Goal: Transaction & Acquisition: Purchase product/service

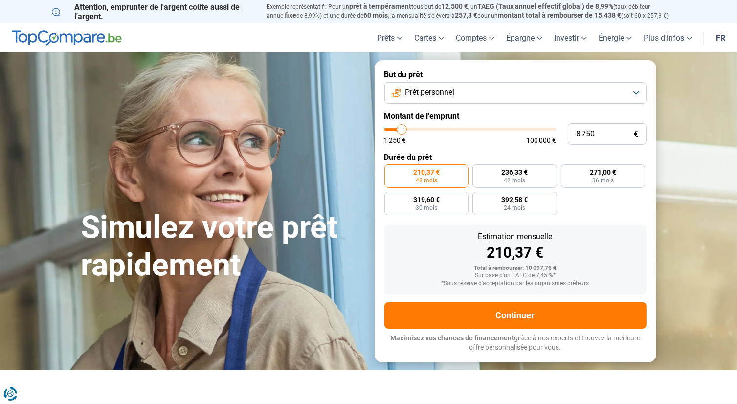
type input "9 500"
type input "9500"
type input "9 250"
type input "9250"
type input "9 000"
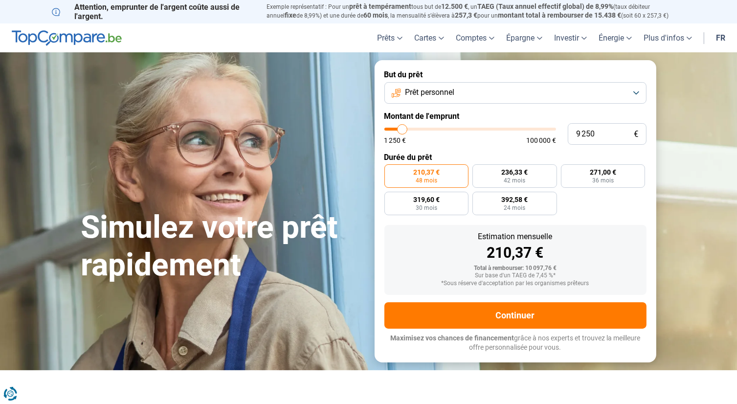
type input "9000"
type input "8 500"
type input "8500"
type input "8 000"
type input "8000"
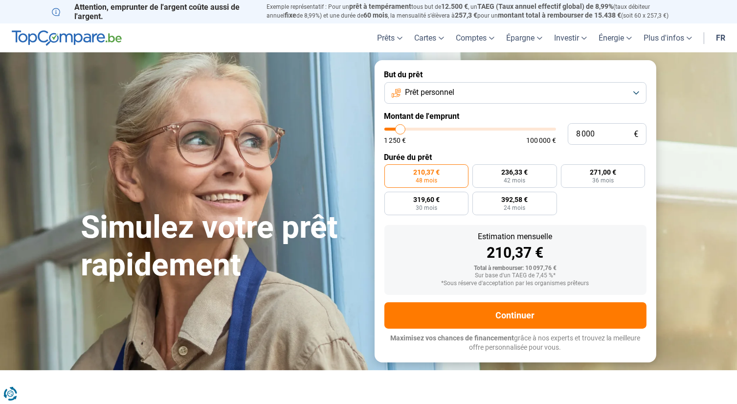
click at [401, 130] on input "range" at bounding box center [470, 129] width 172 height 3
type input "7 750"
type input "7750"
type input "7 500"
type input "7500"
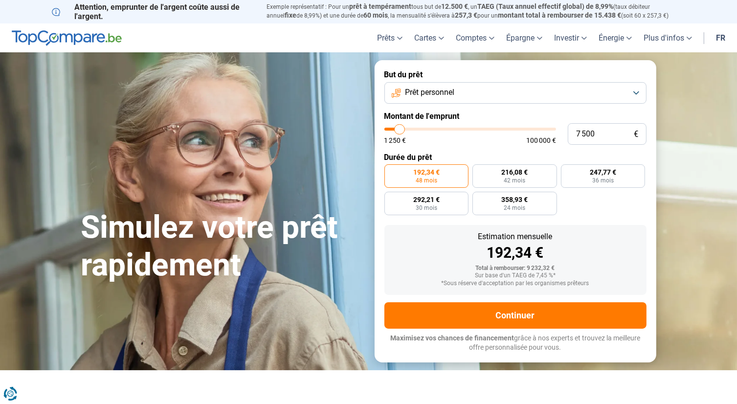
type input "7 000"
type input "7000"
click at [399, 128] on input "range" at bounding box center [470, 129] width 172 height 3
radio input "true"
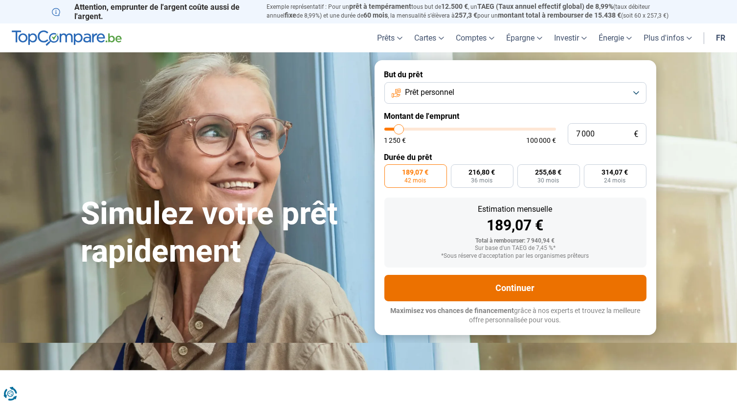
click at [522, 286] on button "Continuer" at bounding box center [515, 288] width 262 height 26
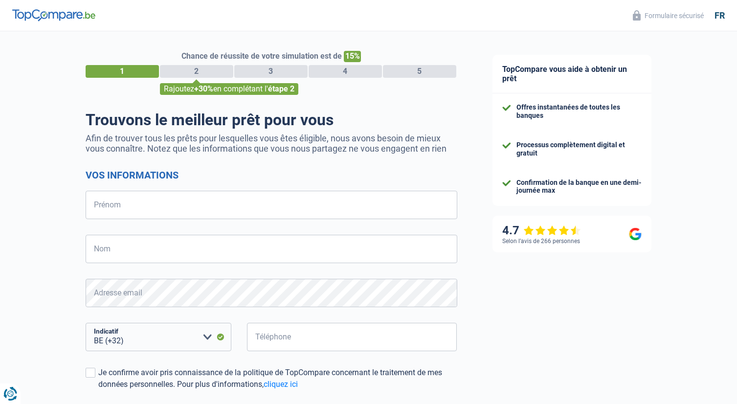
select select "32"
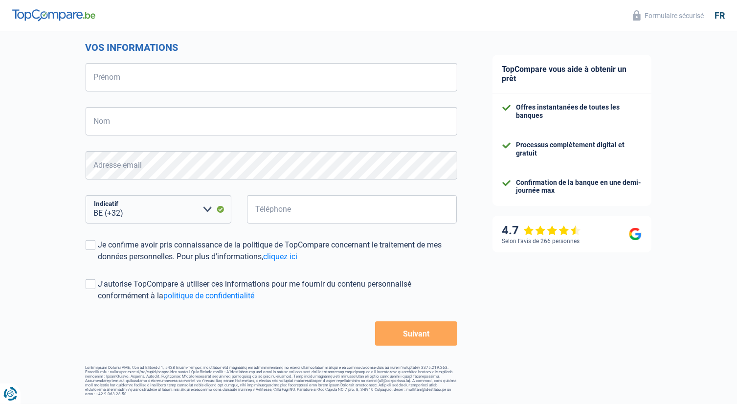
scroll to position [30, 0]
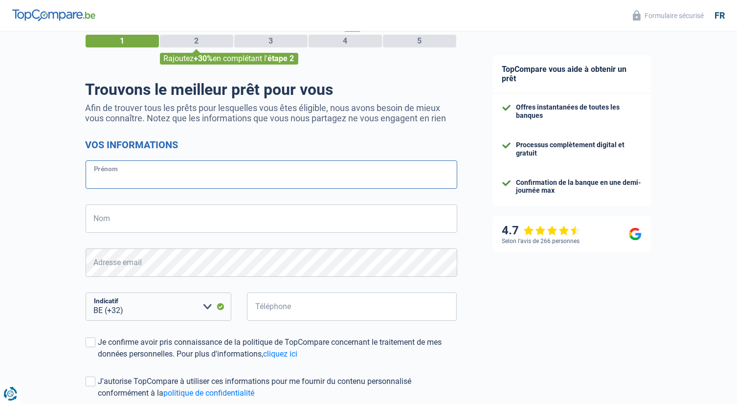
click at [123, 173] on input "Prénom" at bounding box center [272, 174] width 372 height 28
type input "FRANCK RONALD"
type input "FOADIN FOADIN"
type input "475243809"
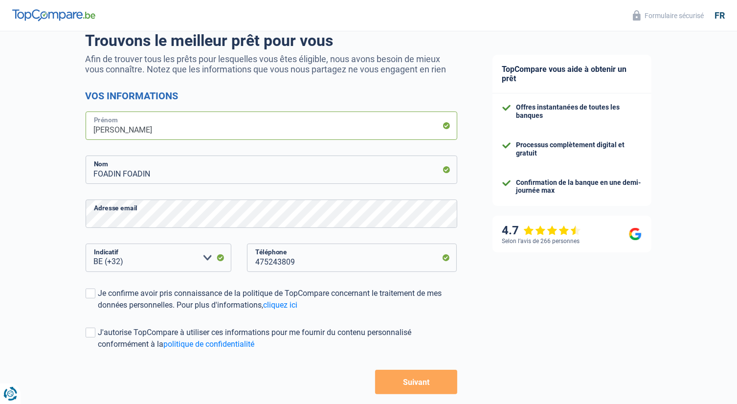
scroll to position [128, 0]
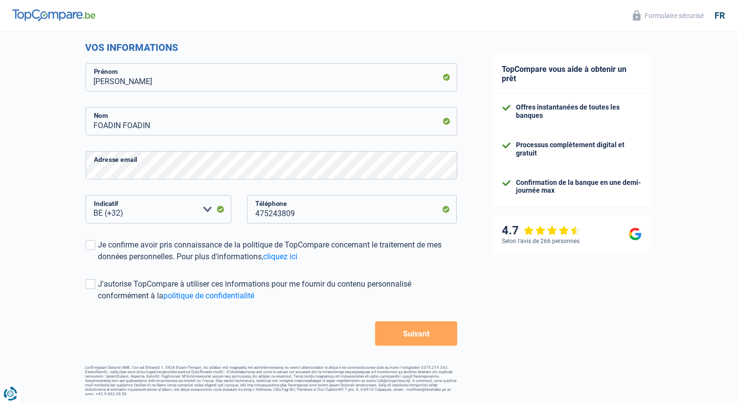
click at [85, 243] on div "Chance de réussite de votre simulation est de 15% 1 2 3 4 5 Rajoutez +30% en co…" at bounding box center [237, 150] width 475 height 500
click at [90, 242] on span at bounding box center [91, 245] width 10 height 10
click at [98, 263] on input "Je confirme avoir pris connaissance de la politique de TopCompare concernant le…" at bounding box center [98, 263] width 0 height 0
click at [90, 280] on span at bounding box center [91, 284] width 10 height 10
click at [98, 302] on input "J'autorise TopCompare à utiliser ces informations pour me fournir du contenu pe…" at bounding box center [98, 302] width 0 height 0
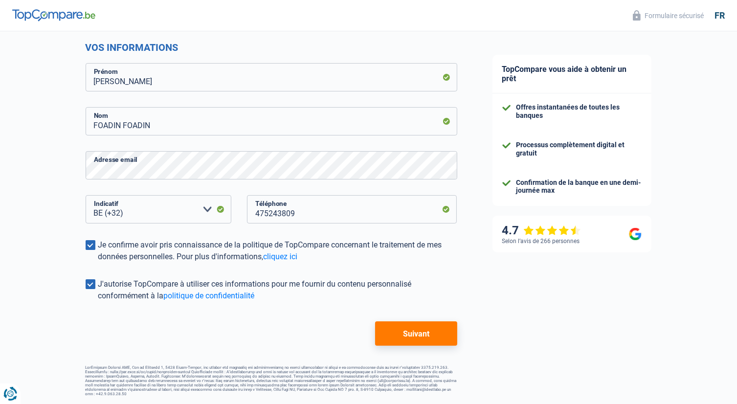
click at [392, 330] on button "Suivant" at bounding box center [416, 333] width 82 height 24
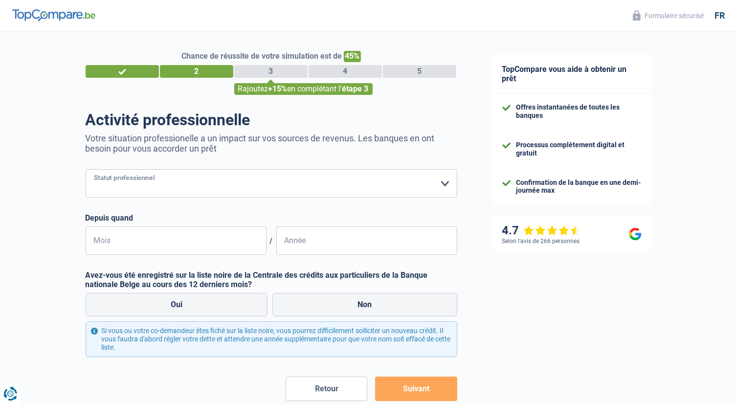
click at [332, 186] on select "Ouvrier Employé privé Employé public Invalide Indépendant Pensionné Chômeur Mut…" at bounding box center [272, 183] width 372 height 28
select select "student"
click at [86, 170] on select "Ouvrier Employé privé Employé public Invalide Indépendant Pensionné Chômeur Mut…" at bounding box center [272, 183] width 372 height 28
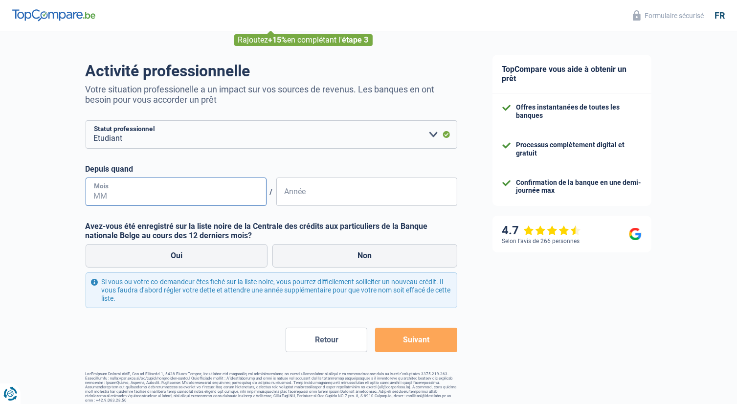
click at [203, 194] on input "Mois" at bounding box center [176, 192] width 181 height 28
click at [126, 194] on input "Mois" at bounding box center [176, 192] width 181 height 28
click at [295, 194] on input "Année" at bounding box center [366, 192] width 181 height 28
drag, startPoint x: 102, startPoint y: 193, endPoint x: 91, endPoint y: 192, distance: 10.8
click at [91, 192] on input "10" at bounding box center [176, 192] width 181 height 28
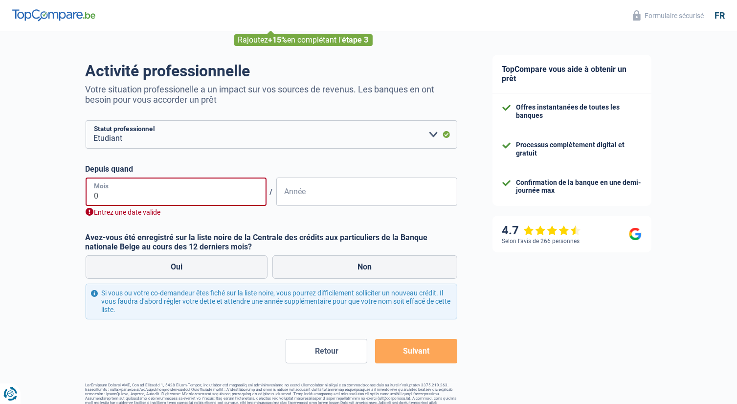
type input "09"
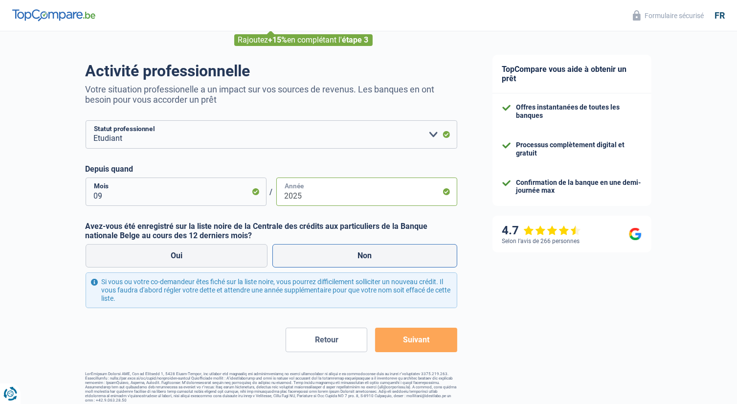
type input "2025"
click at [340, 256] on label "Non" at bounding box center [364, 255] width 185 height 23
click at [340, 256] on input "Non" at bounding box center [364, 255] width 185 height 23
radio input "true"
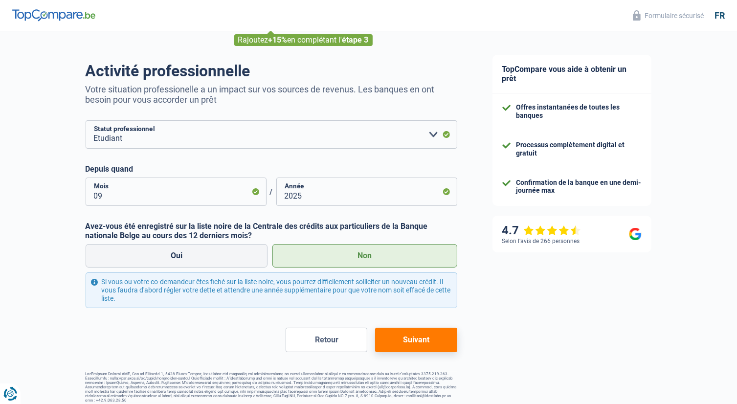
click at [405, 339] on button "Suivant" at bounding box center [416, 340] width 82 height 24
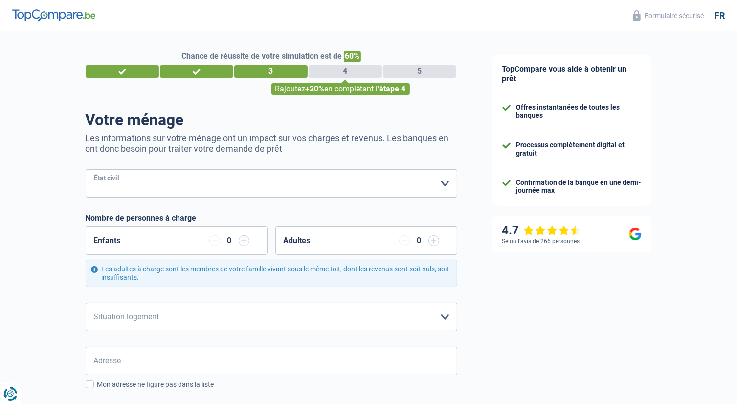
click at [288, 180] on select "Célibataire Marié(e) Cohabitant(e) légal(e) Divorcé(e) Veuf(ve) Séparé (de fait…" at bounding box center [272, 183] width 372 height 28
select select "single"
click at [86, 170] on select "Célibataire Marié(e) Cohabitant(e) légal(e) Divorcé(e) Veuf(ve) Séparé (de fait…" at bounding box center [272, 183] width 372 height 28
click at [167, 243] on div "Enfants 0" at bounding box center [177, 240] width 182 height 28
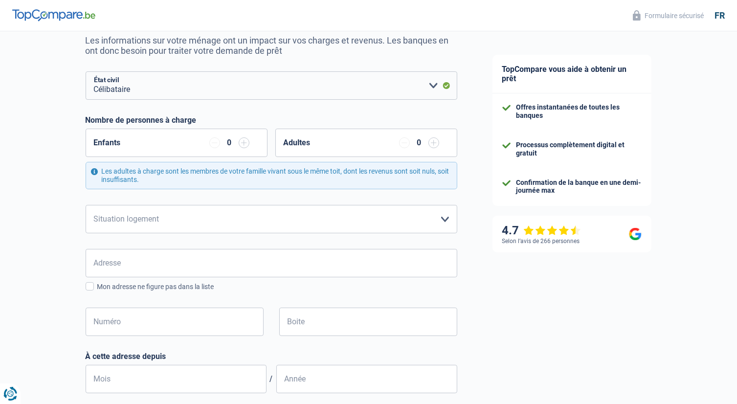
scroll to position [147, 0]
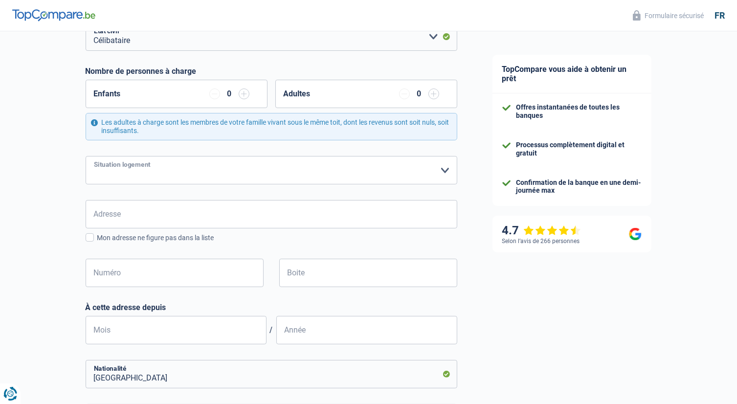
click at [240, 169] on select "Locataire Propriétaire avec prêt hypothécaire Propriétaire sans prêt hypothécai…" at bounding box center [272, 170] width 372 height 28
select select "rents"
click at [86, 156] on select "Locataire Propriétaire avec prêt hypothécaire Propriétaire sans prêt hypothécai…" at bounding box center [272, 170] width 372 height 28
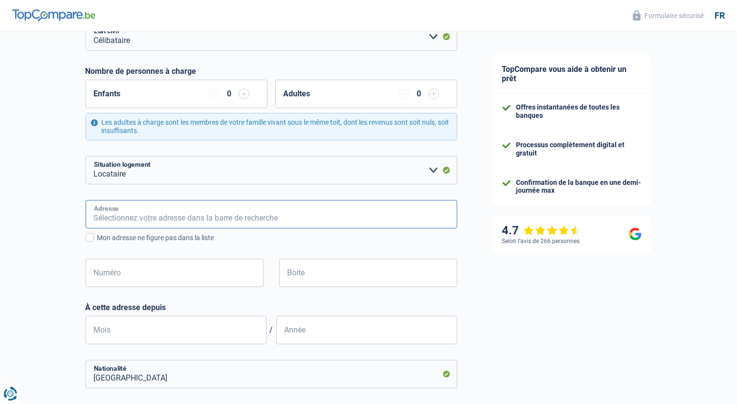
click at [144, 216] on input "Adresse" at bounding box center [272, 214] width 372 height 28
type input "Rue Hautbiermont 31"
type input "Belgique"
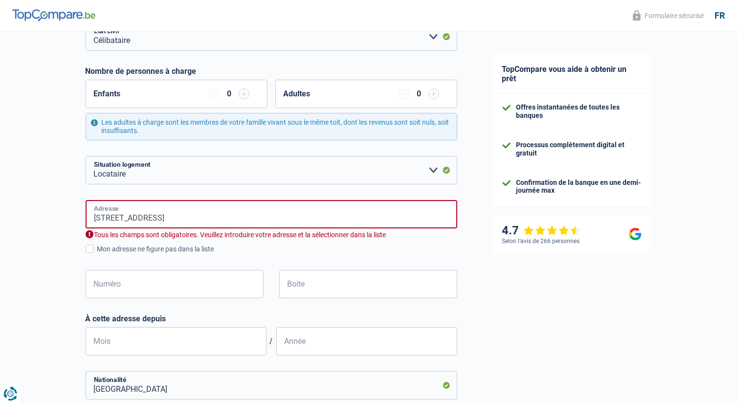
type input "Belgique"
drag, startPoint x: 178, startPoint y: 210, endPoint x: 79, endPoint y: 218, distance: 99.6
click at [79, 218] on div "Chance de réussite de votre simulation est de 60% 1 2 3 4 5 Rajoutez +20% en co…" at bounding box center [237, 314] width 475 height 866
click at [109, 218] on input "Adresse" at bounding box center [272, 214] width 372 height 28
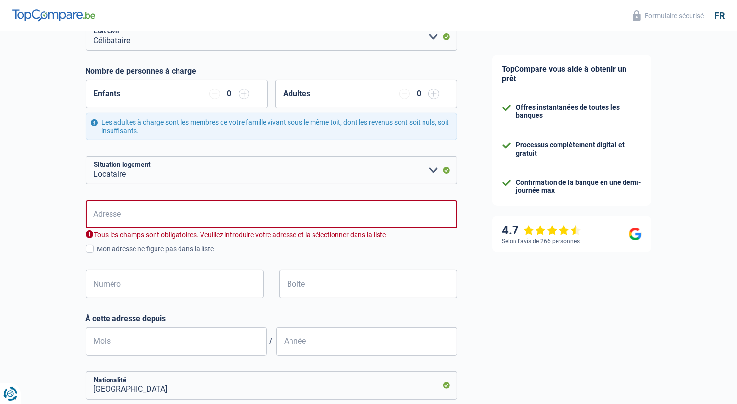
click at [318, 212] on input "Adresse" at bounding box center [272, 214] width 372 height 28
click at [264, 215] on input "Adresse" at bounding box center [272, 214] width 372 height 28
click at [84, 266] on div "Chance de réussite de votre simulation est de 60% 1 2 3 4 5 Rajoutez +20% en co…" at bounding box center [237, 261] width 475 height 761
click at [435, 249] on div "Mon adresse ne figure pas dans la liste" at bounding box center [277, 249] width 360 height 10
click at [97, 254] on input "Mon adresse ne figure pas dans la liste" at bounding box center [97, 254] width 0 height 0
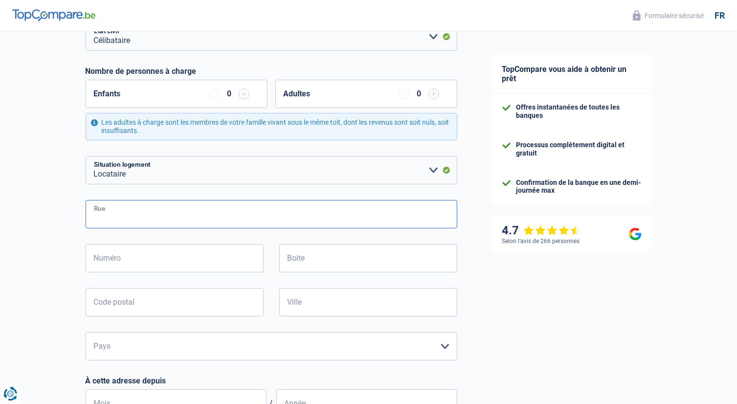
click at [335, 221] on input "Rue" at bounding box center [272, 214] width 372 height 28
type input "Rue Hautbiermont"
type input "31"
type input "1457"
type input "Walhain"
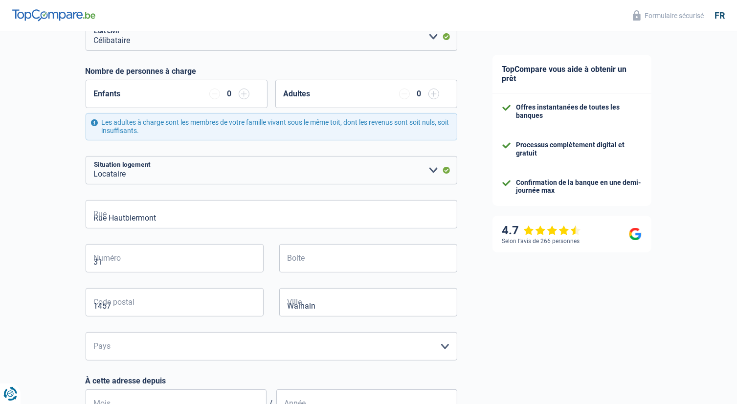
type input "Walhain"
drag, startPoint x: 108, startPoint y: 216, endPoint x: 88, endPoint y: 215, distance: 20.6
click at [88, 215] on input "Rue Hautbiermont" at bounding box center [272, 214] width 372 height 28
type input "Hautbiermont"
click at [194, 272] on input "31" at bounding box center [175, 258] width 178 height 28
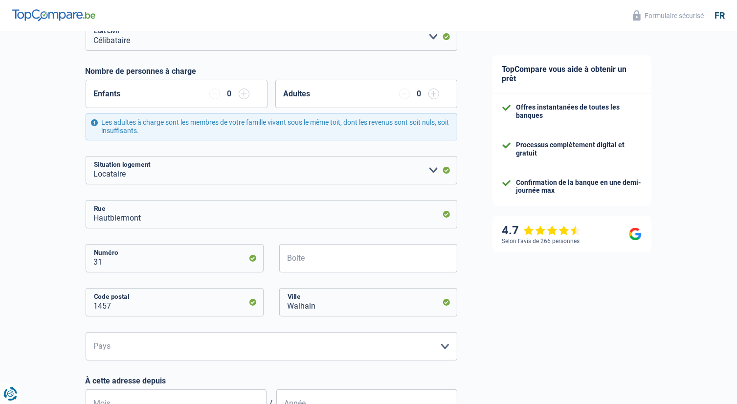
click at [341, 241] on div "Hautbiermont Rue 31 Numéro Boite 1457 Code postal Walhain Ville Belgique Luxemb…" at bounding box center [272, 280] width 372 height 160
click at [312, 258] on input "Boite" at bounding box center [368, 258] width 178 height 28
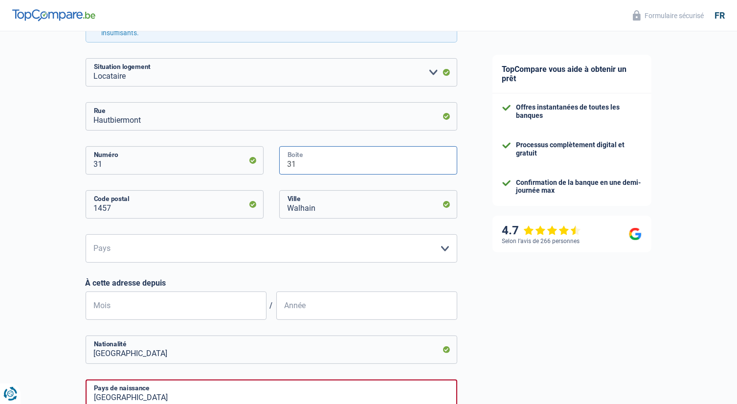
type input "31"
click at [297, 244] on select "Belgique Luxembourg Veuillez sélectionner une option" at bounding box center [272, 248] width 372 height 28
click at [180, 260] on select "Belgique Luxembourg Veuillez sélectionner une option" at bounding box center [272, 248] width 372 height 28
click at [389, 237] on select "Belgique Luxembourg Veuillez sélectionner une option" at bounding box center [272, 248] width 372 height 28
select select "BE"
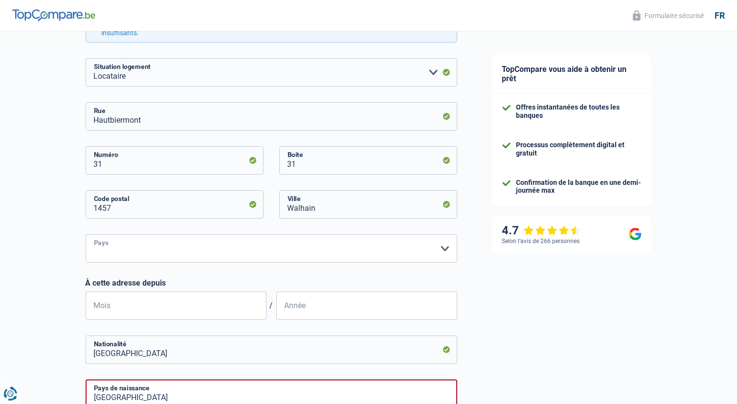
click at [86, 234] on select "Belgique Luxembourg Veuillez sélectionner une option" at bounding box center [272, 248] width 372 height 28
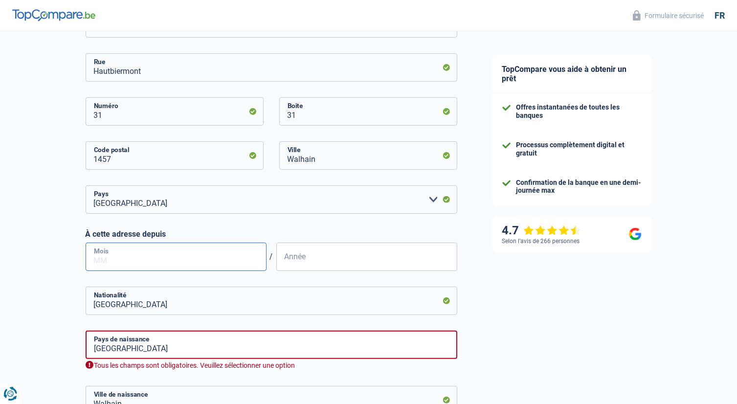
click at [219, 257] on input "Mois" at bounding box center [176, 257] width 181 height 28
type input "2"
type input "8"
type input "08"
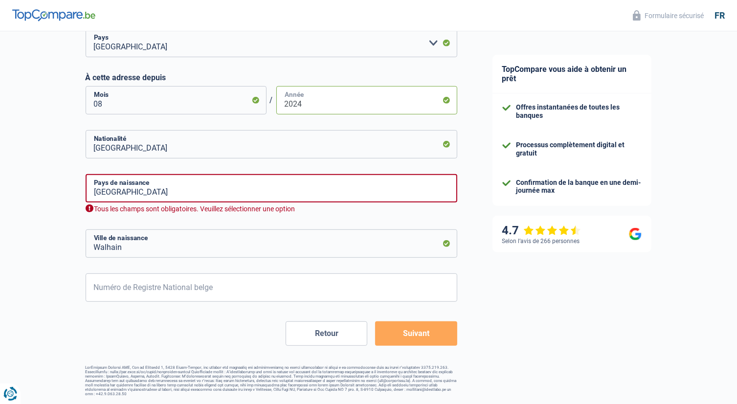
type input "2024"
drag, startPoint x: 127, startPoint y: 192, endPoint x: 74, endPoint y: 192, distance: 53.3
type input "Cameroun"
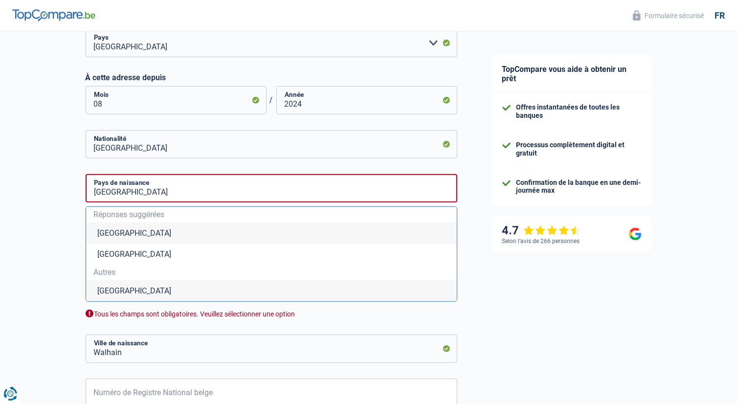
click at [116, 289] on li "Cameroun" at bounding box center [271, 290] width 371 height 21
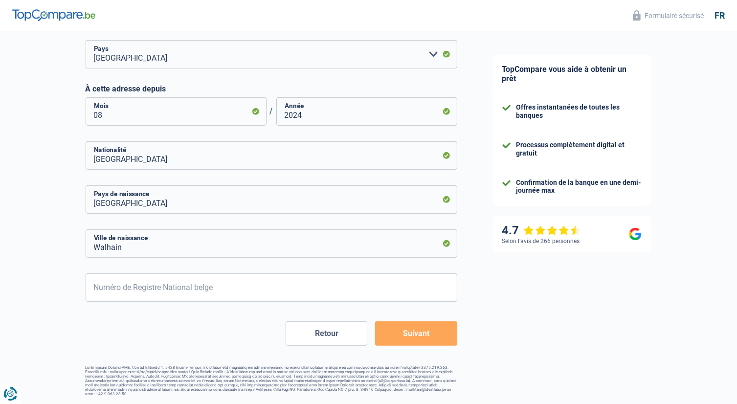
scroll to position [439, 0]
drag, startPoint x: 128, startPoint y: 253, endPoint x: 70, endPoint y: 253, distance: 57.2
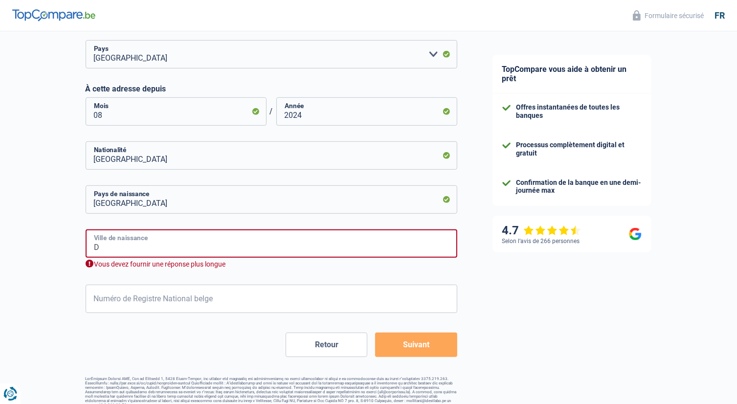
type input "DOUALA"
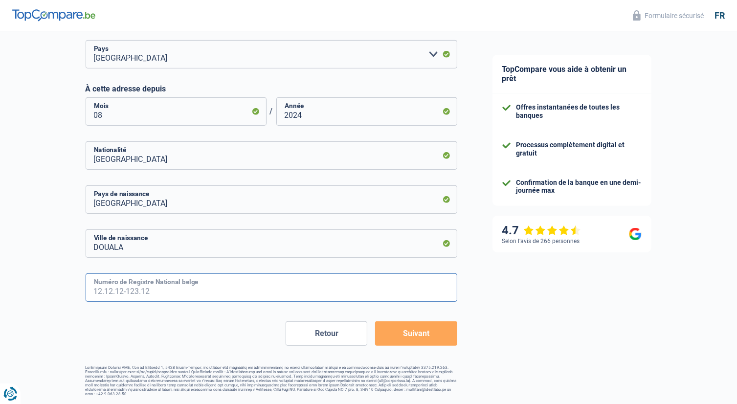
click at [151, 290] on input "Numéro de Registre National belge" at bounding box center [272, 287] width 372 height 28
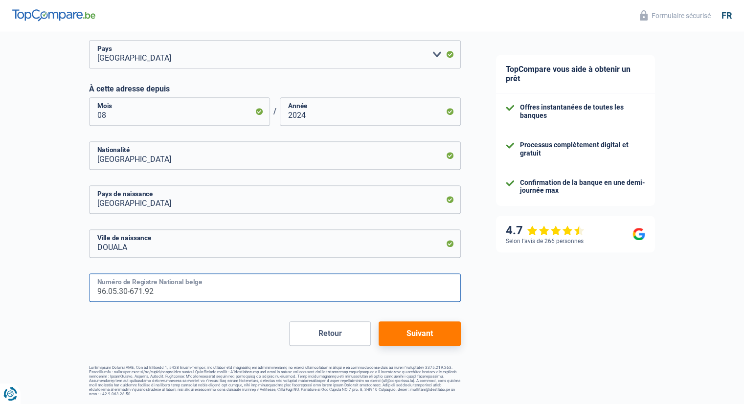
type input "96.05.30-671.92"
click at [414, 330] on button "Suivant" at bounding box center [420, 333] width 82 height 24
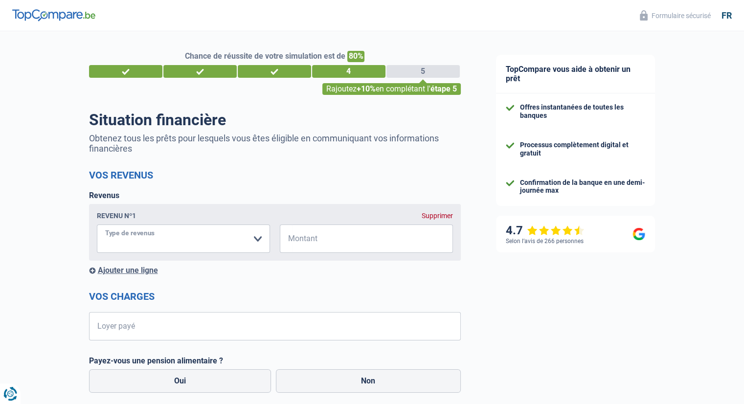
click at [230, 247] on select "Allocation d'handicap Allocations chômage Allocations familiales Chèques repas …" at bounding box center [183, 238] width 173 height 28
click at [311, 170] on h2 "Vos revenus" at bounding box center [275, 175] width 372 height 12
click at [198, 239] on select "Allocation d'handicap Allocations chômage Allocations familiales Chèques repas …" at bounding box center [183, 238] width 173 height 28
select select "netSalary"
click at [97, 225] on select "Allocation d'handicap Allocations chômage Allocations familiales Chèques repas …" at bounding box center [183, 238] width 173 height 28
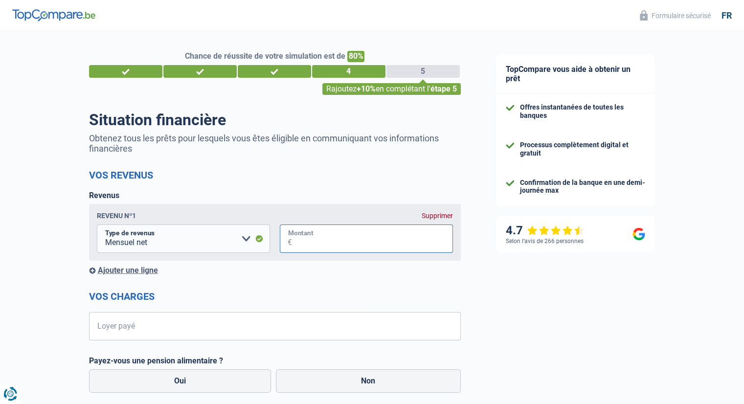
click at [325, 241] on input "Montant" at bounding box center [372, 238] width 161 height 28
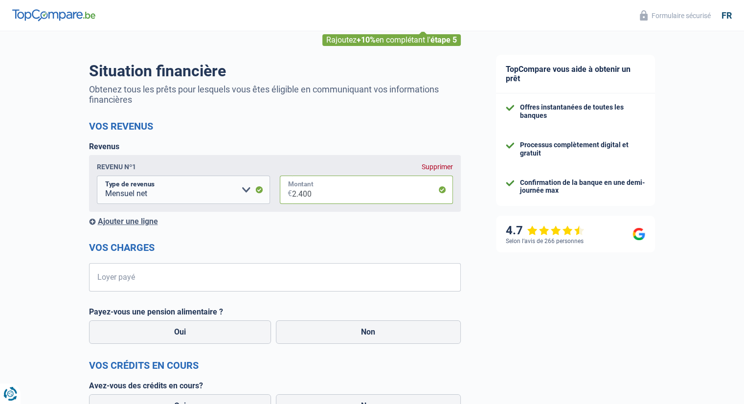
type input "2.400"
click at [194, 276] on input "Loyer payé" at bounding box center [280, 277] width 359 height 28
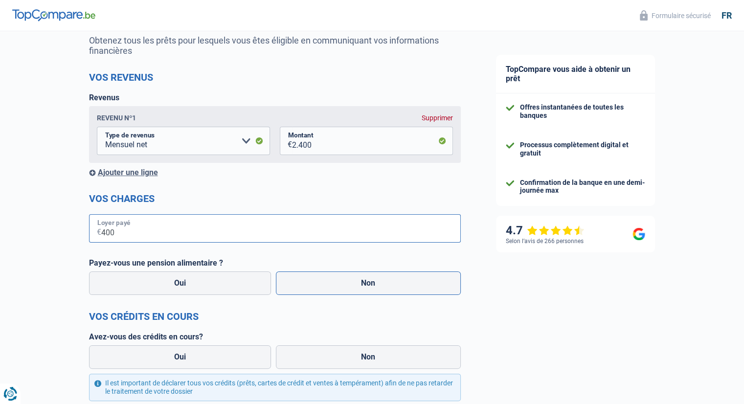
type input "400"
click at [333, 285] on label "Non" at bounding box center [368, 282] width 185 height 23
click at [333, 285] on input "Non" at bounding box center [368, 282] width 185 height 23
radio input "true"
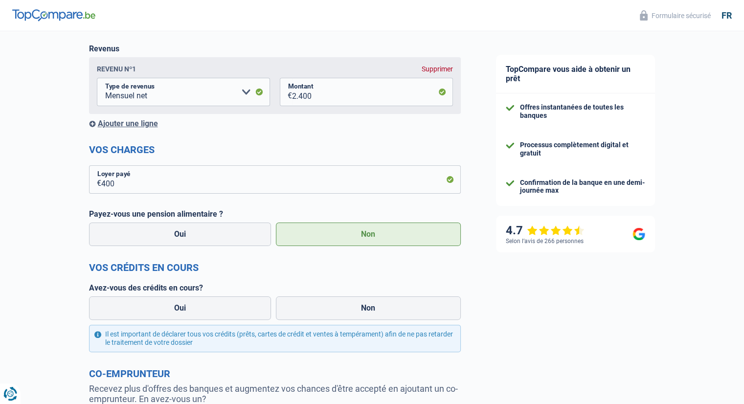
scroll to position [196, 0]
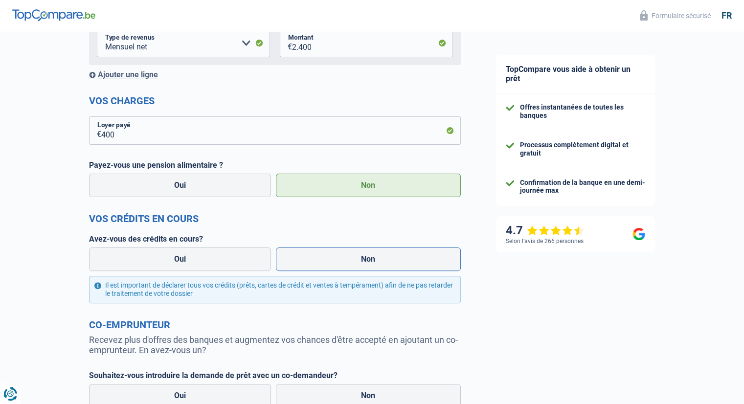
click at [343, 257] on label "Non" at bounding box center [368, 258] width 185 height 23
click at [343, 257] on input "Non" at bounding box center [368, 258] width 185 height 23
radio input "true"
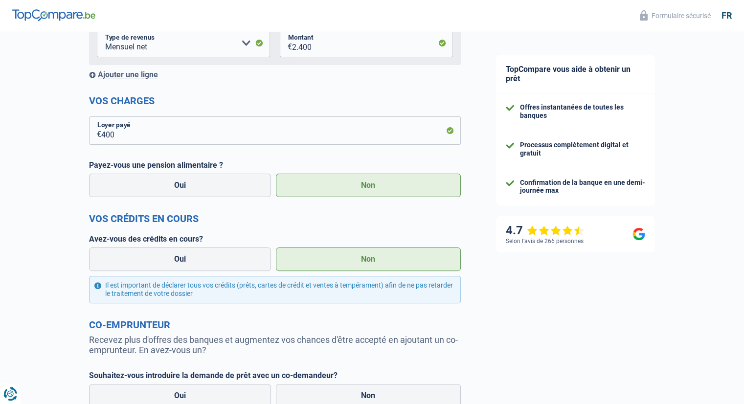
scroll to position [303, 0]
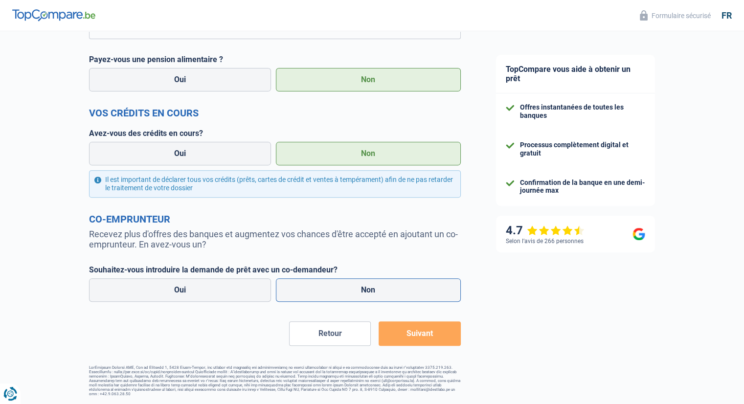
click at [360, 288] on label "Non" at bounding box center [368, 289] width 185 height 23
click at [360, 288] on input "Non" at bounding box center [368, 289] width 185 height 23
radio input "true"
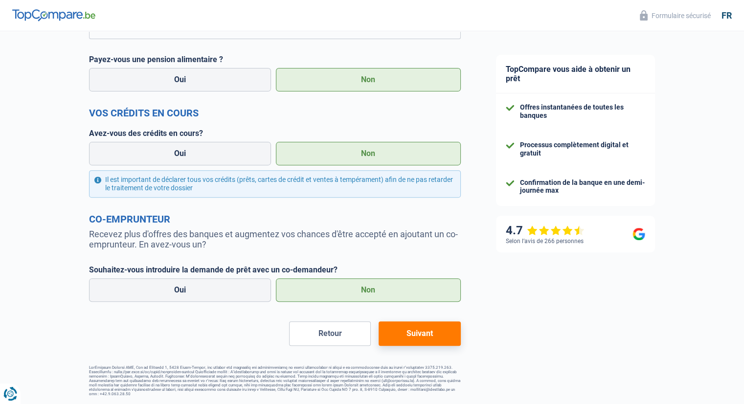
click at [421, 335] on button "Suivant" at bounding box center [420, 333] width 82 height 24
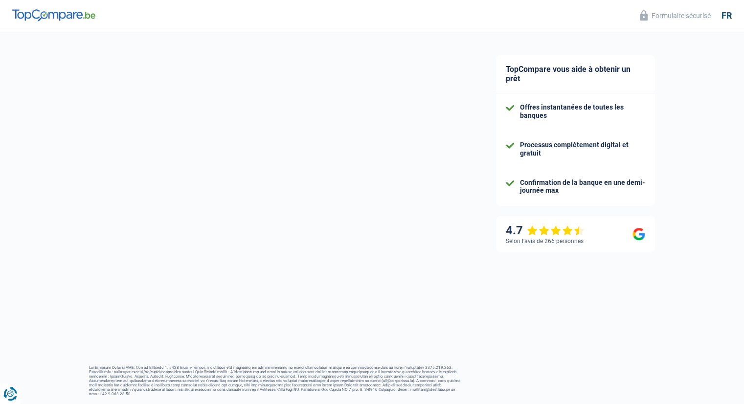
select select "42"
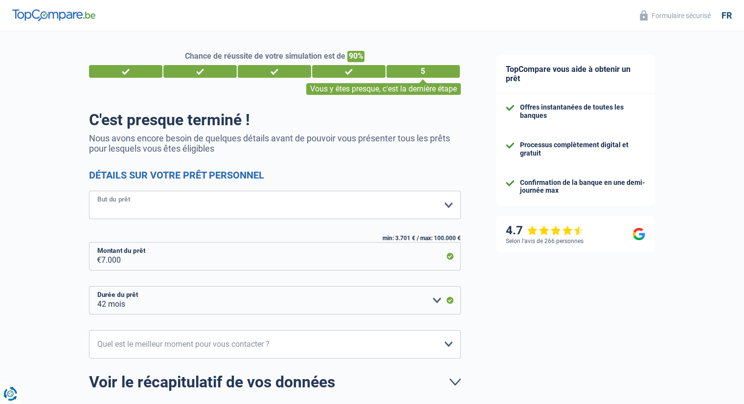
click at [220, 203] on select "Confort maison: meubles, textile, peinture, électroménager, outillage non-profe…" at bounding box center [275, 205] width 372 height 28
select select "study"
click at [89, 191] on select "Confort maison: meubles, textile, peinture, électroménager, outillage non-profe…" at bounding box center [275, 205] width 372 height 28
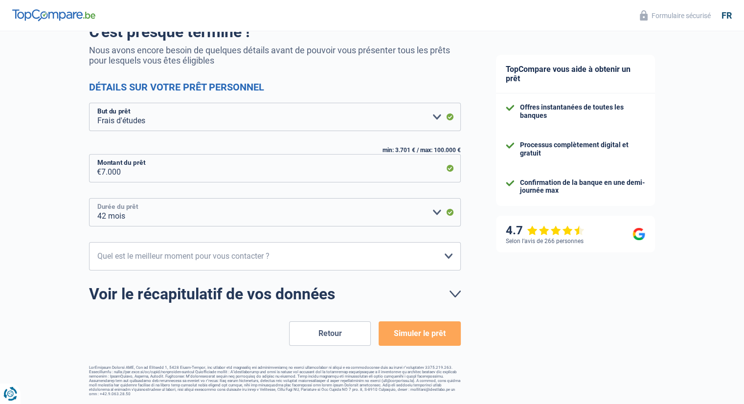
click at [413, 216] on select "12 mois 18 mois 24 mois 30 mois 36 mois 42 mois Veuillez sélectionner une option" at bounding box center [275, 212] width 372 height 28
select select "18"
click at [89, 198] on select "12 mois 18 mois 24 mois 30 mois 36 mois 42 mois Veuillez sélectionner une option" at bounding box center [275, 212] width 372 height 28
click at [369, 255] on select "10h-12h 12h-14h 14h-16h 16h-18h Veuillez sélectionner une option" at bounding box center [275, 256] width 372 height 28
click at [89, 242] on select "10h-12h 12h-14h 14h-16h 16h-18h Veuillez sélectionner une option" at bounding box center [275, 256] width 372 height 28
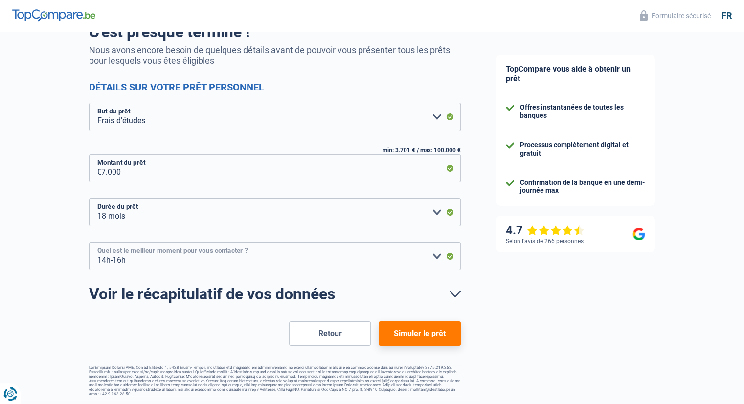
click at [339, 257] on select "10h-12h 12h-14h 14h-16h 16h-18h Veuillez sélectionner une option" at bounding box center [275, 256] width 372 height 28
select select "16-18"
click at [89, 242] on select "10h-12h 12h-14h 14h-16h 16h-18h Veuillez sélectionner une option" at bounding box center [275, 256] width 372 height 28
click at [400, 333] on button "Simuler le prêt" at bounding box center [420, 333] width 82 height 24
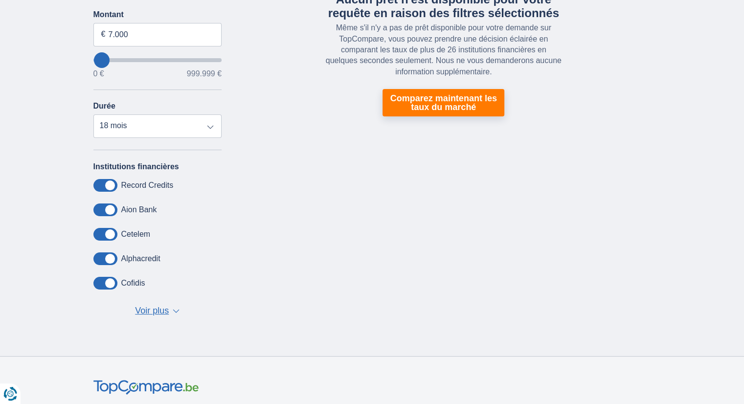
scroll to position [49, 0]
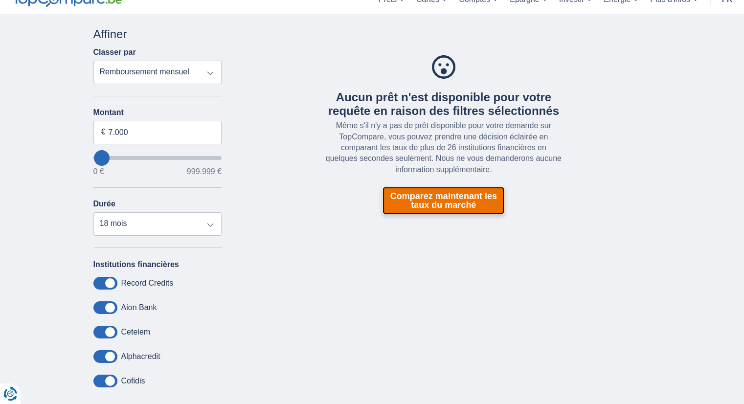
click at [446, 202] on link "Comparez maintenant les taux du marché" at bounding box center [443, 200] width 122 height 27
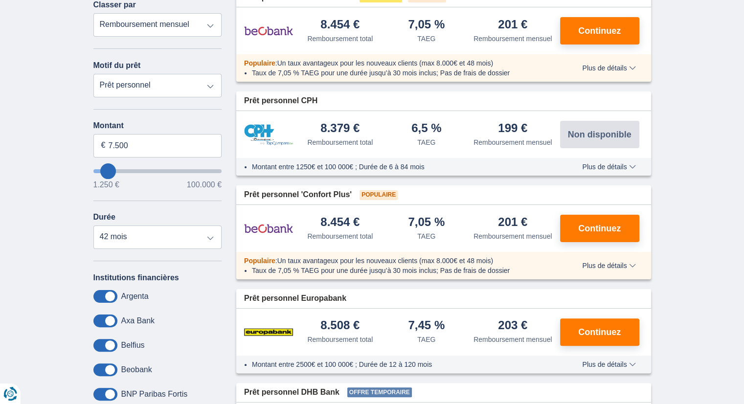
scroll to position [98, 0]
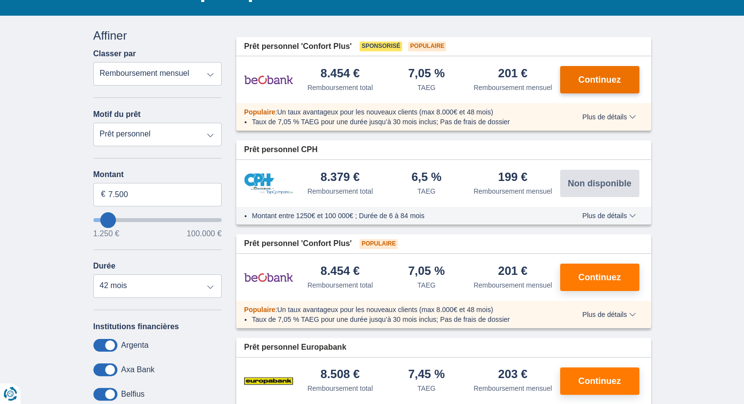
click at [593, 81] on span "Continuez" at bounding box center [599, 79] width 43 height 9
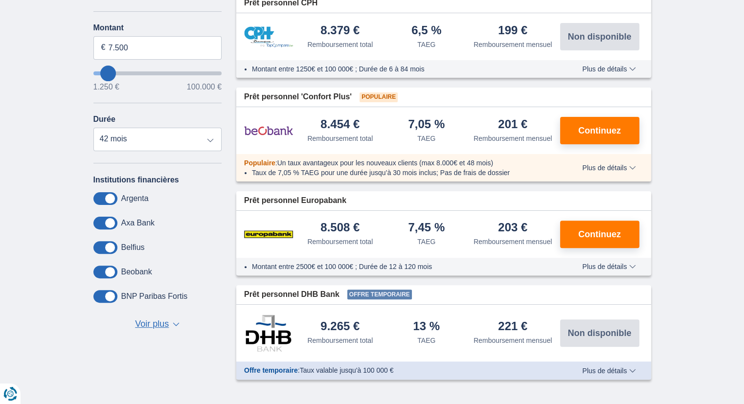
scroll to position [342, 0]
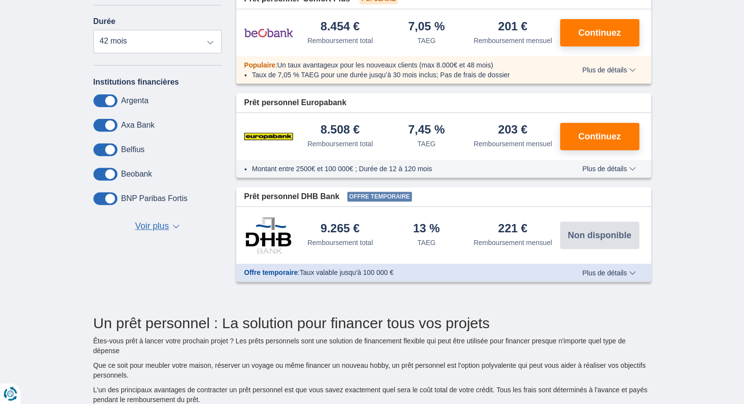
click at [169, 223] on button "Voir plus Voir moins ▼ ▲" at bounding box center [157, 227] width 50 height 14
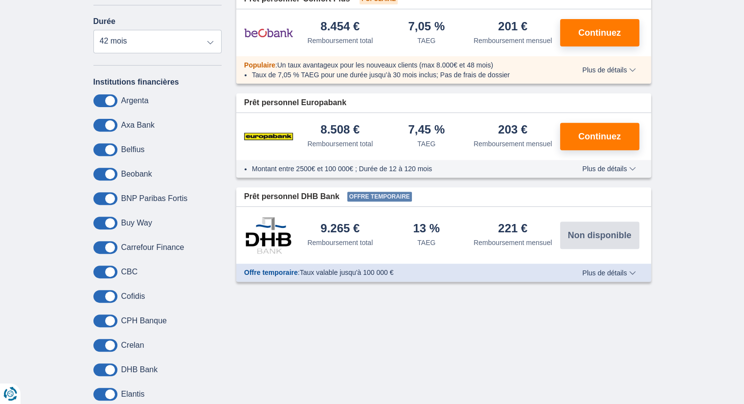
scroll to position [293, 0]
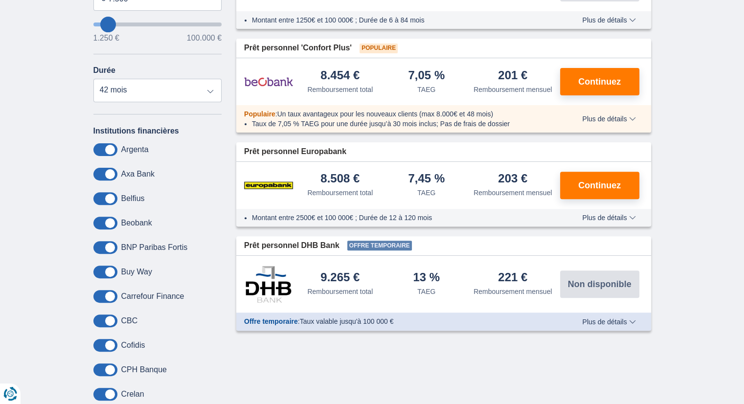
click at [104, 149] on span at bounding box center [105, 149] width 24 height 13
click at [0, 0] on input "checkbox" at bounding box center [0, 0] width 0 height 0
click at [107, 174] on span at bounding box center [105, 174] width 24 height 13
click at [0, 0] on input "checkbox" at bounding box center [0, 0] width 0 height 0
click at [108, 192] on span at bounding box center [105, 198] width 24 height 13
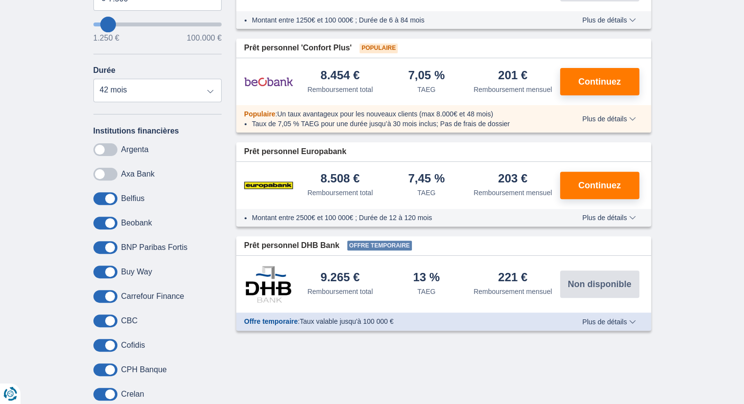
click at [0, 0] on input "checkbox" at bounding box center [0, 0] width 0 height 0
click at [105, 223] on span at bounding box center [105, 223] width 24 height 13
click at [0, 0] on input "checkbox" at bounding box center [0, 0] width 0 height 0
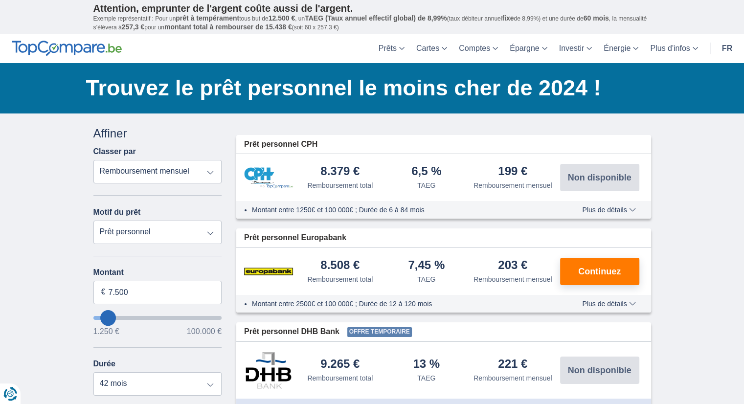
scroll to position [98, 0]
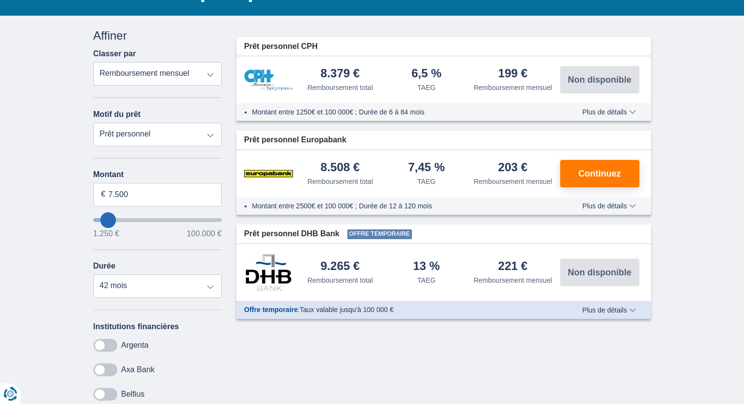
click at [165, 132] on select "Prêt personnel Voiture Moto / vélo Caravane / mobilhome Travaux Energie Rachat …" at bounding box center [157, 134] width 129 height 23
select select "education"
click at [93, 123] on select "Prêt personnel Voiture Moto / vélo Caravane / mobilhome Travaux Energie Rachat …" at bounding box center [157, 134] width 129 height 23
type input "7.500"
type input "7250"
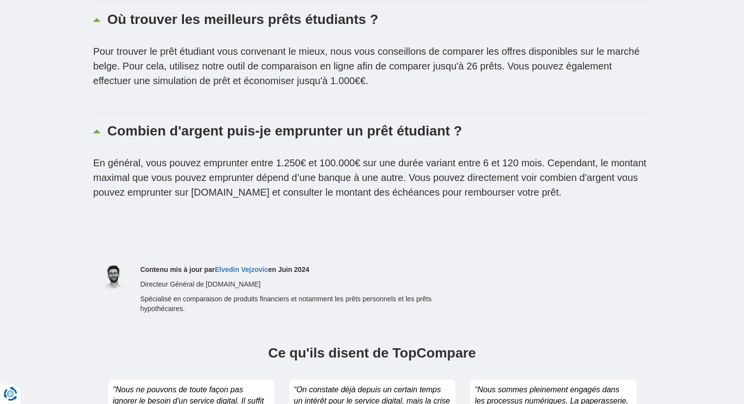
scroll to position [3130, 0]
